Goal: Information Seeking & Learning: Learn about a topic

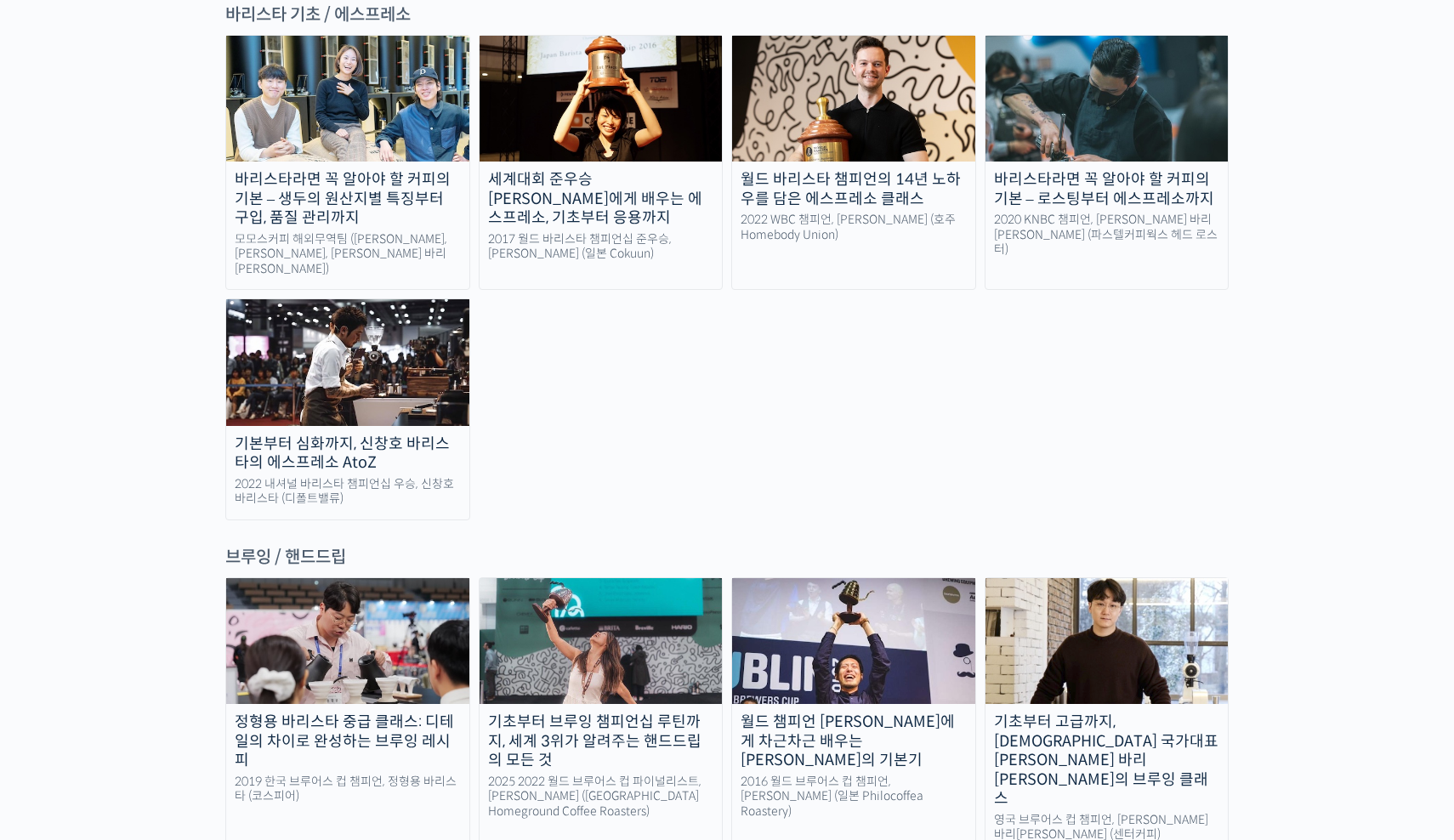
scroll to position [2605, 0]
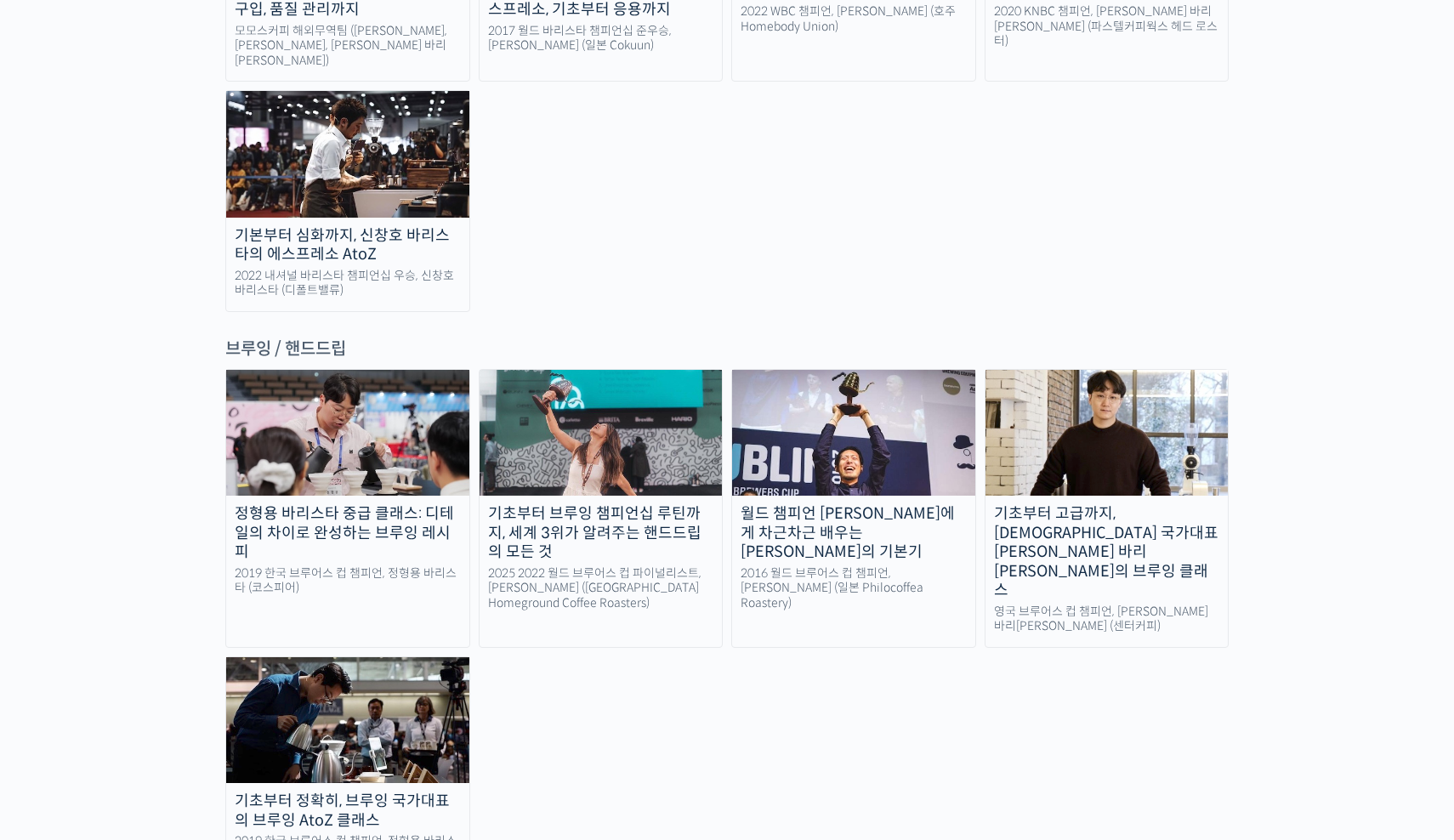
click at [631, 504] on div "기초부터 브루잉 챔피언십 루틴까지, 세계 3위가 알려주는 핸드드립의 모든 것" at bounding box center [601, 533] width 243 height 57
click at [362, 369] on link "정형용 바리스타 중급 클래스: 디테일의 차이로 완성하는 브루잉 레시피 2019 한국 브루어스 컵 챔피언, 정형용 바리스타 (코스피어)" at bounding box center [347, 508] width 245 height 279
click at [607, 370] on img at bounding box center [601, 433] width 243 height 126
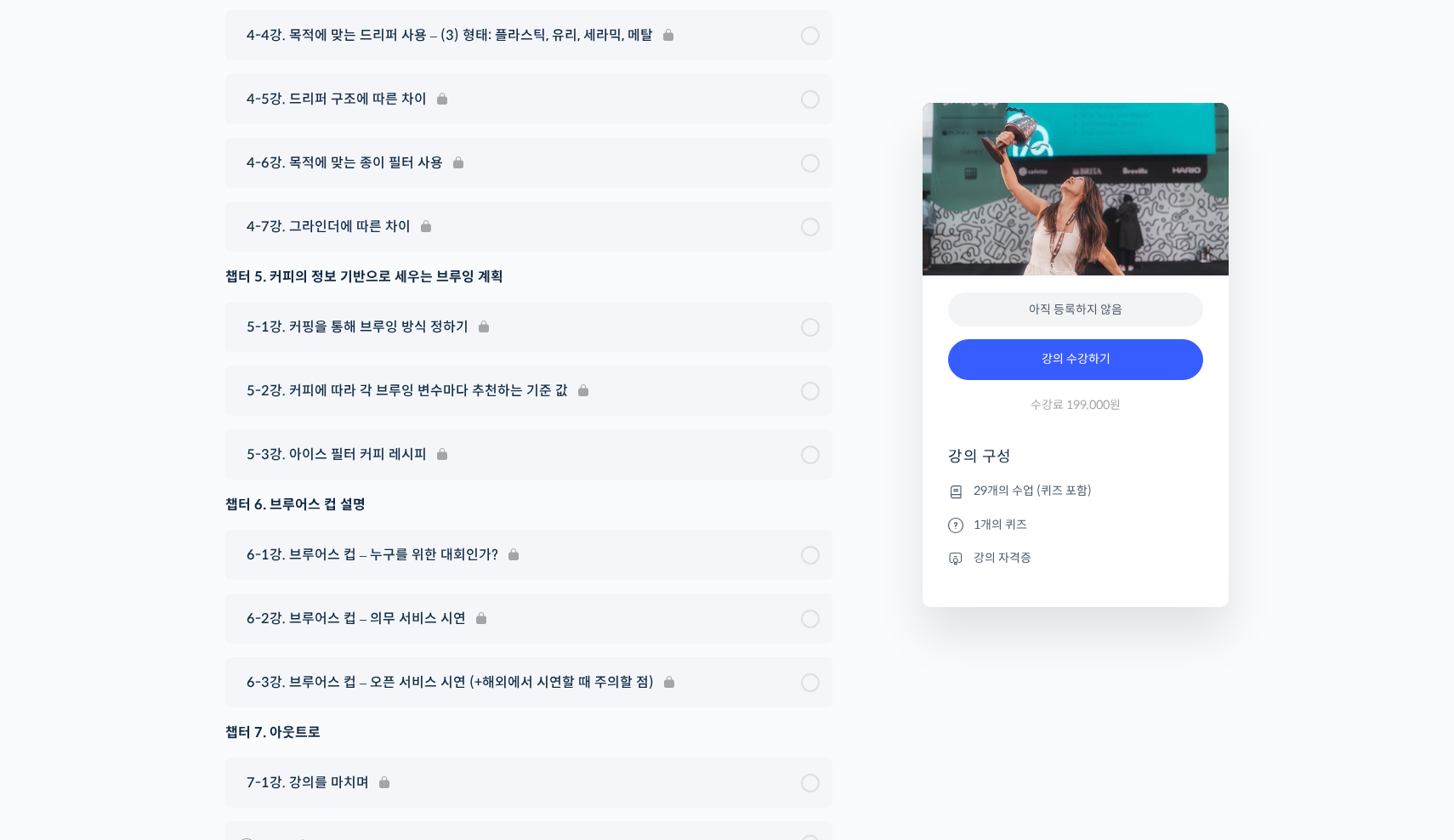
scroll to position [9798, 0]
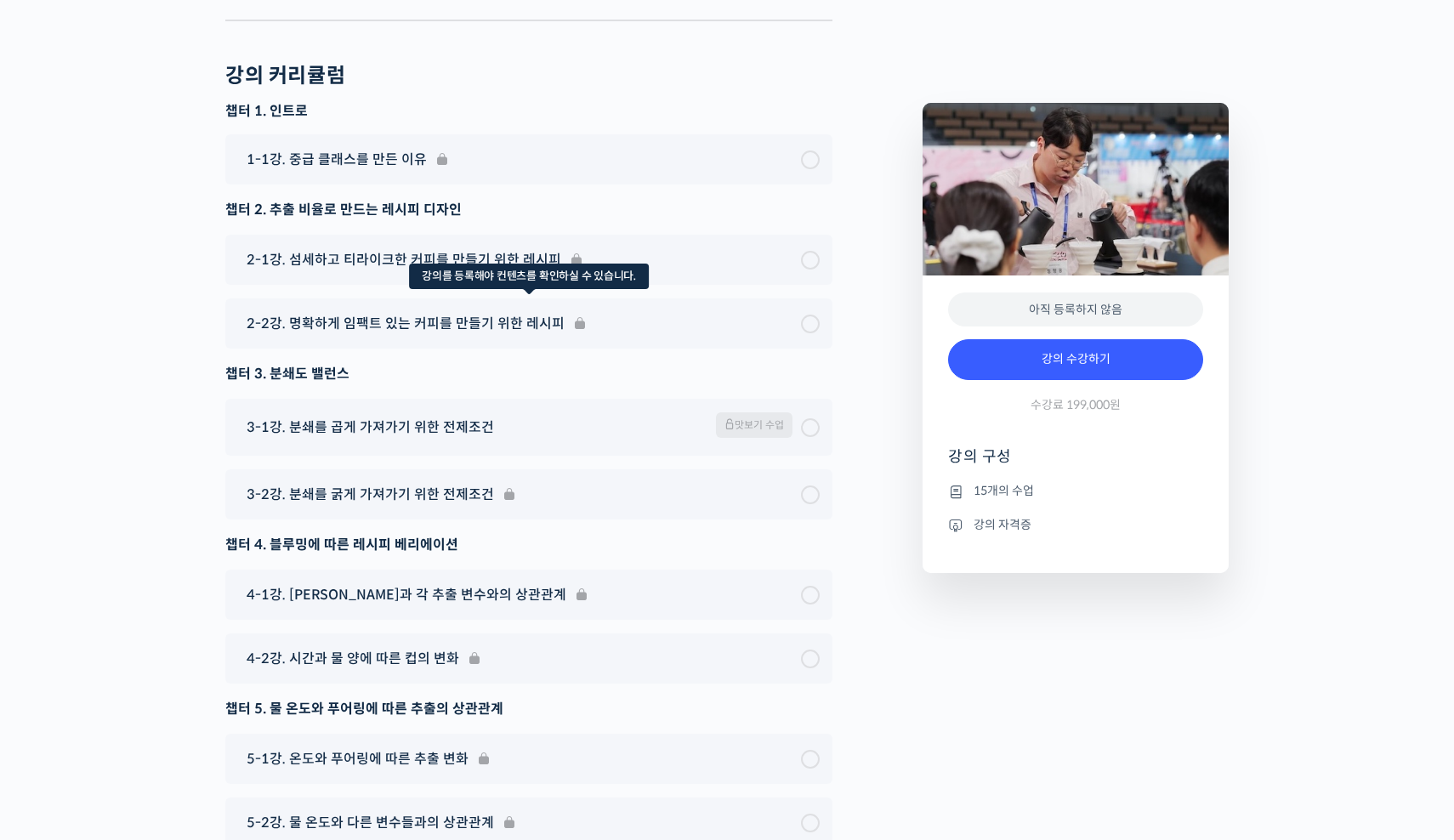
scroll to position [4981, 0]
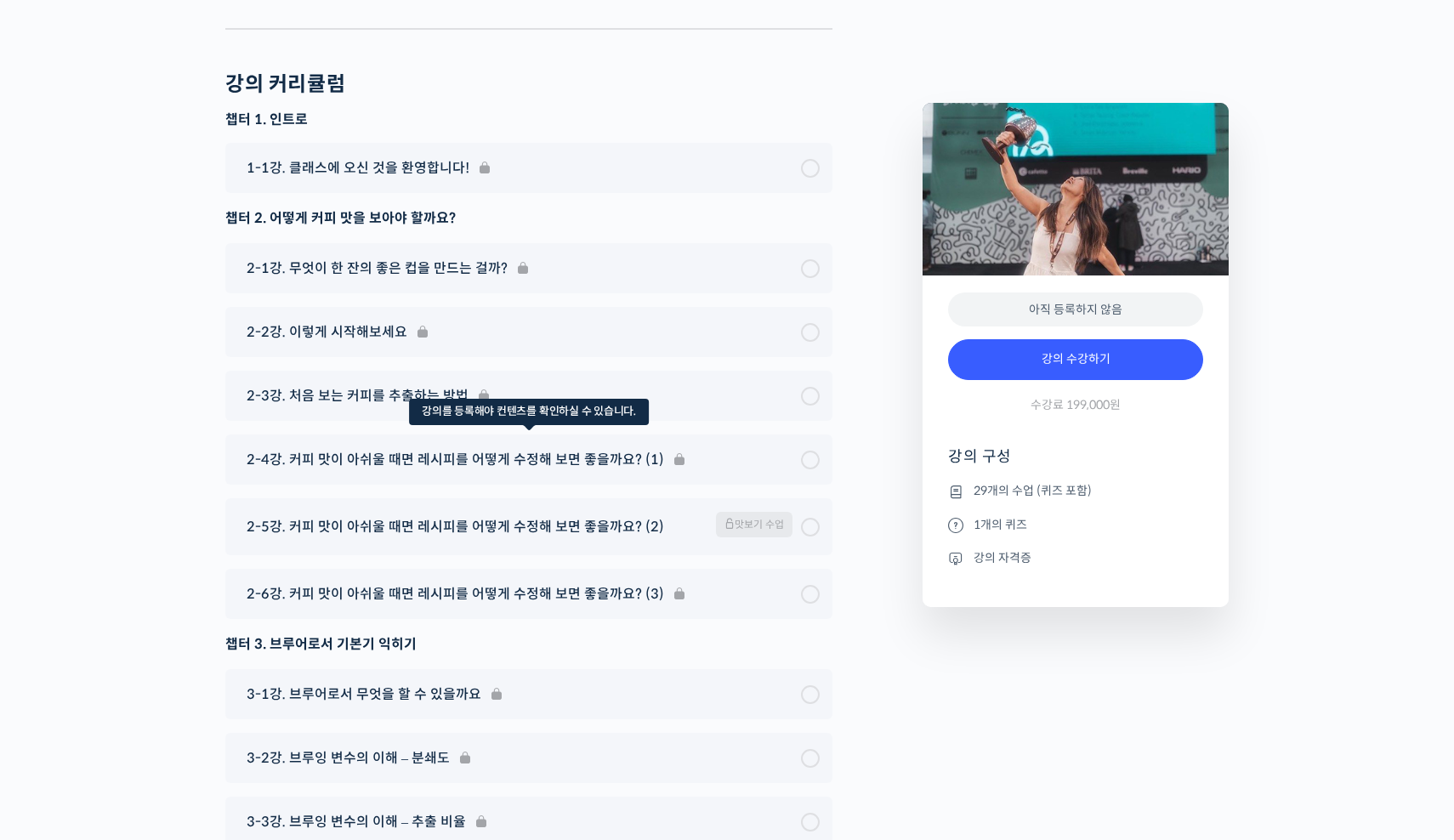
scroll to position [8397, 0]
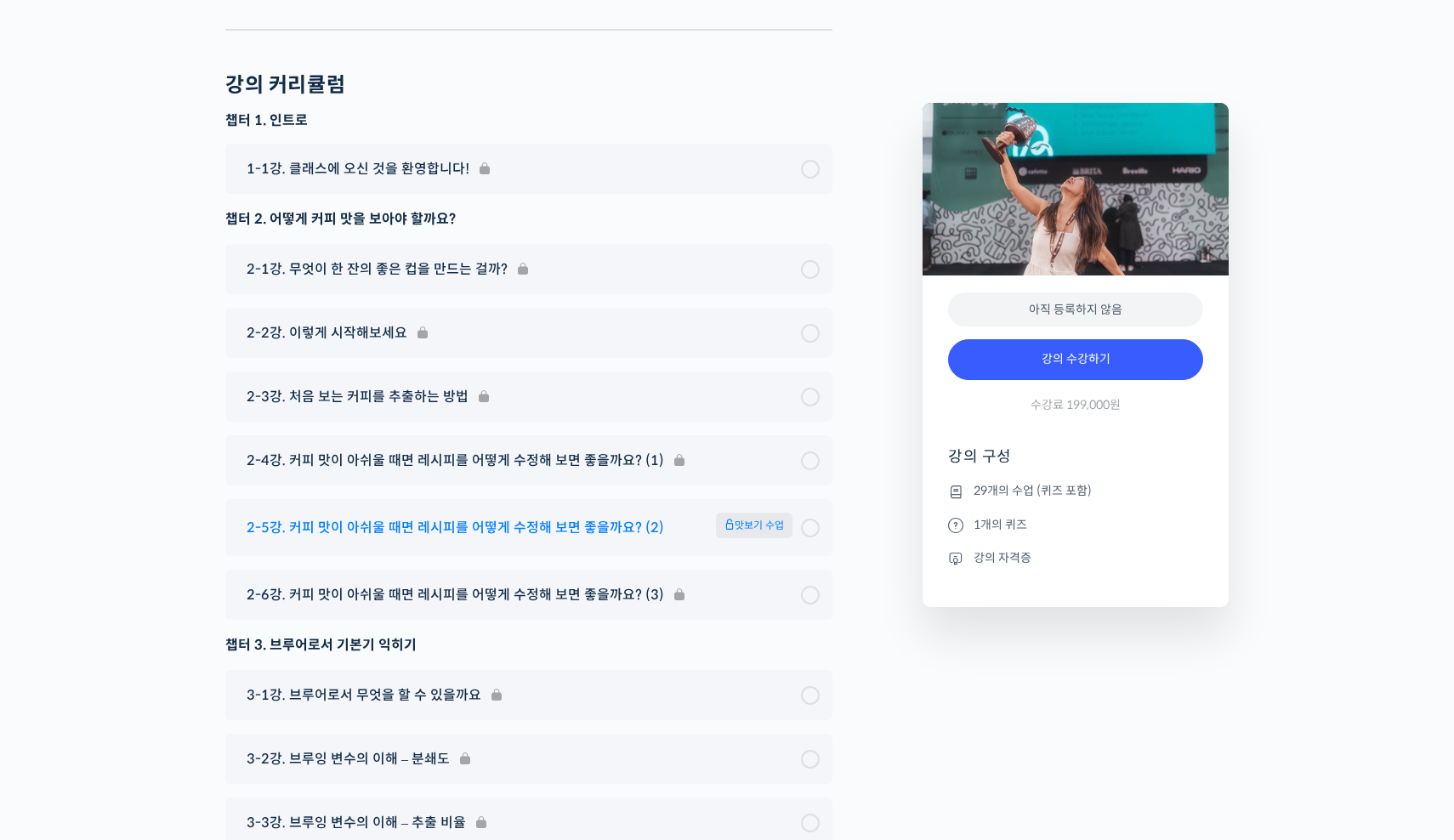
click at [764, 513] on span "맛보기 수업" at bounding box center [754, 525] width 77 height 25
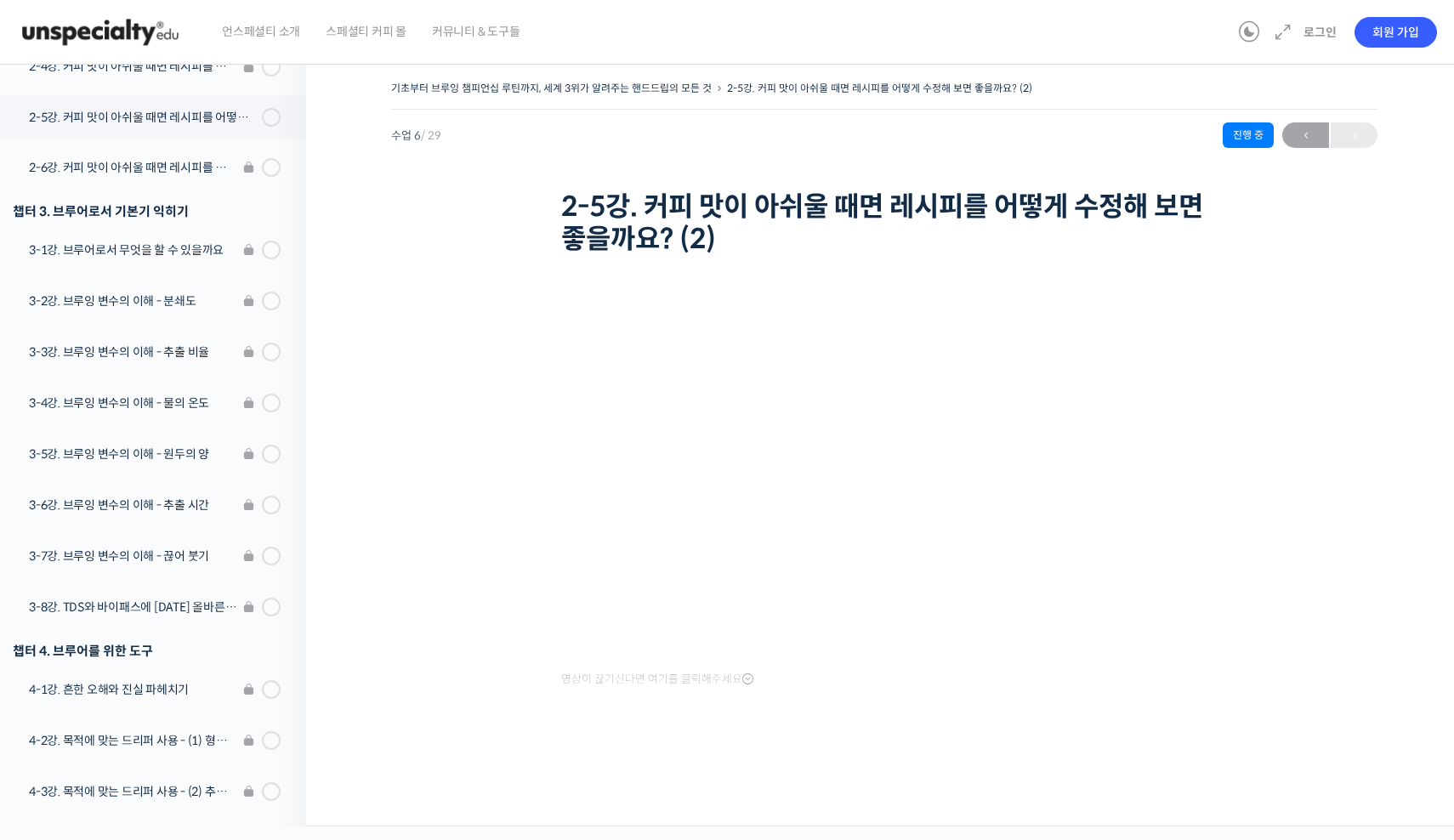
scroll to position [534, 0]
